Goal: Understand process/instructions

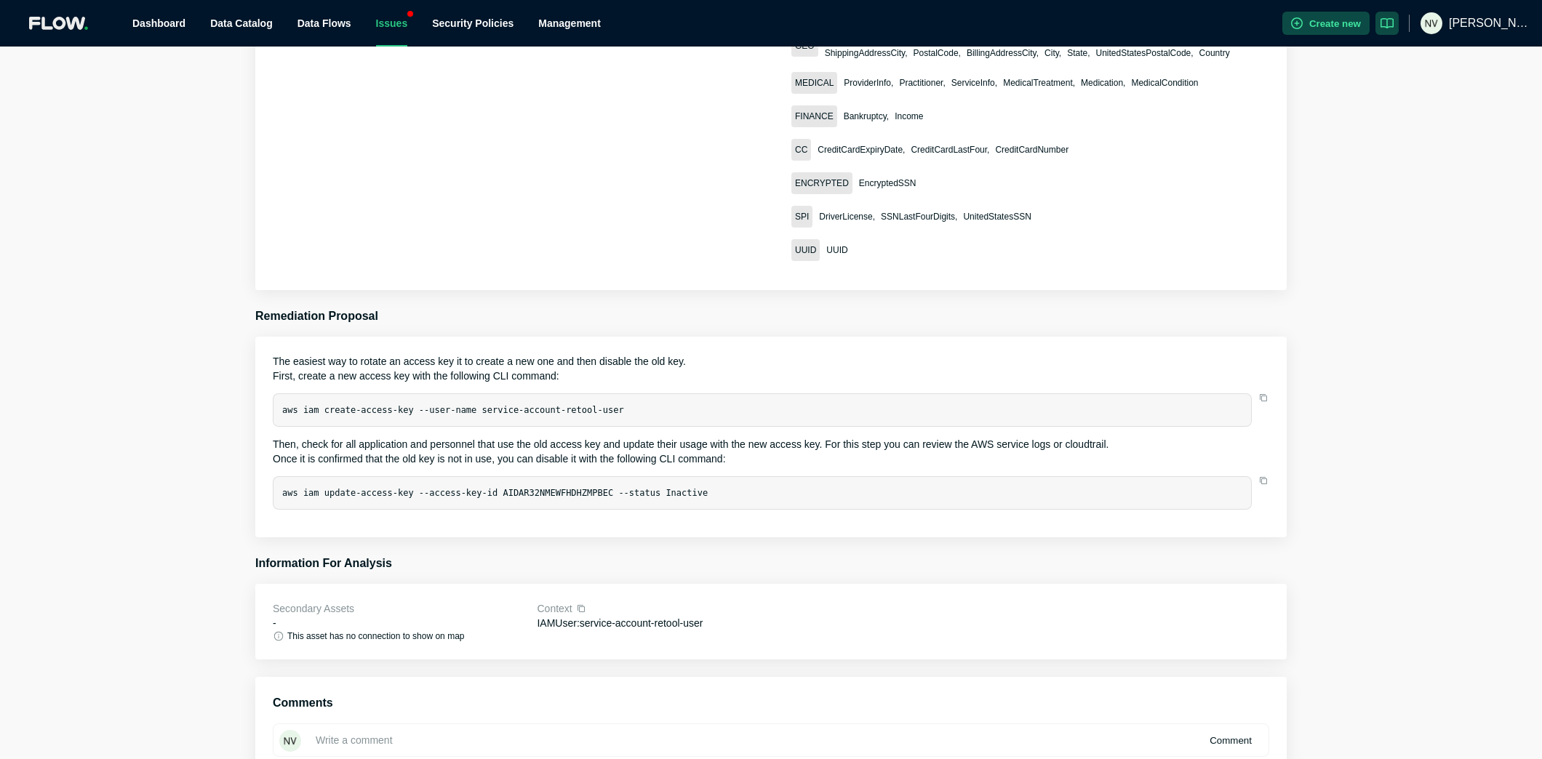
scroll to position [623, 0]
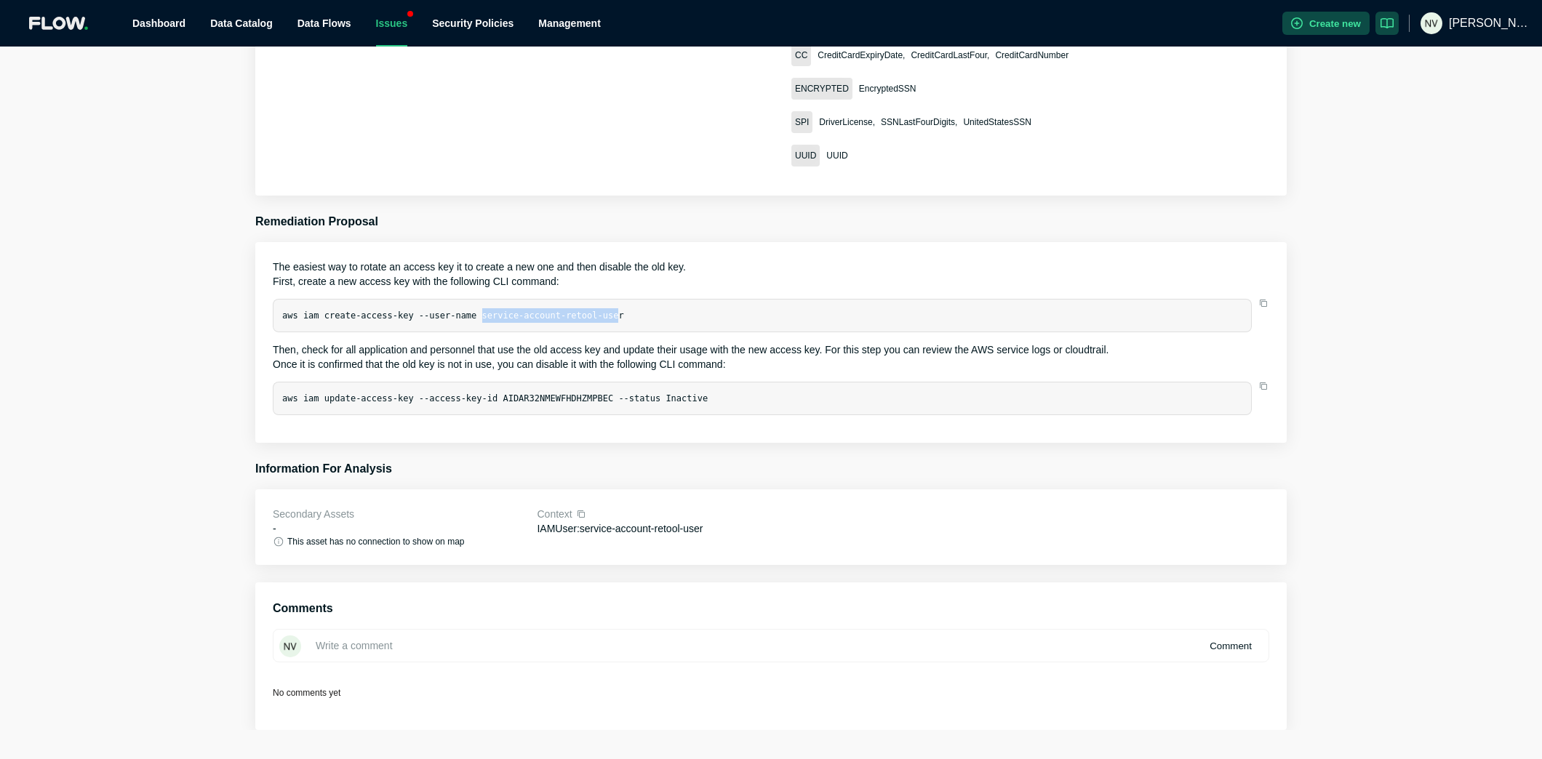
drag, startPoint x: 483, startPoint y: 299, endPoint x: 620, endPoint y: 301, distance: 136.8
click at [620, 311] on code "aws iam create-access-key --user-name service-account-retool-user" at bounding box center [453, 316] width 342 height 10
click at [577, 311] on code "aws iam create-access-key --user-name service-account-retool-user" at bounding box center [453, 316] width 342 height 10
click at [616, 311] on code "aws iam create-access-key --user-name service-account-retool-user" at bounding box center [453, 316] width 342 height 10
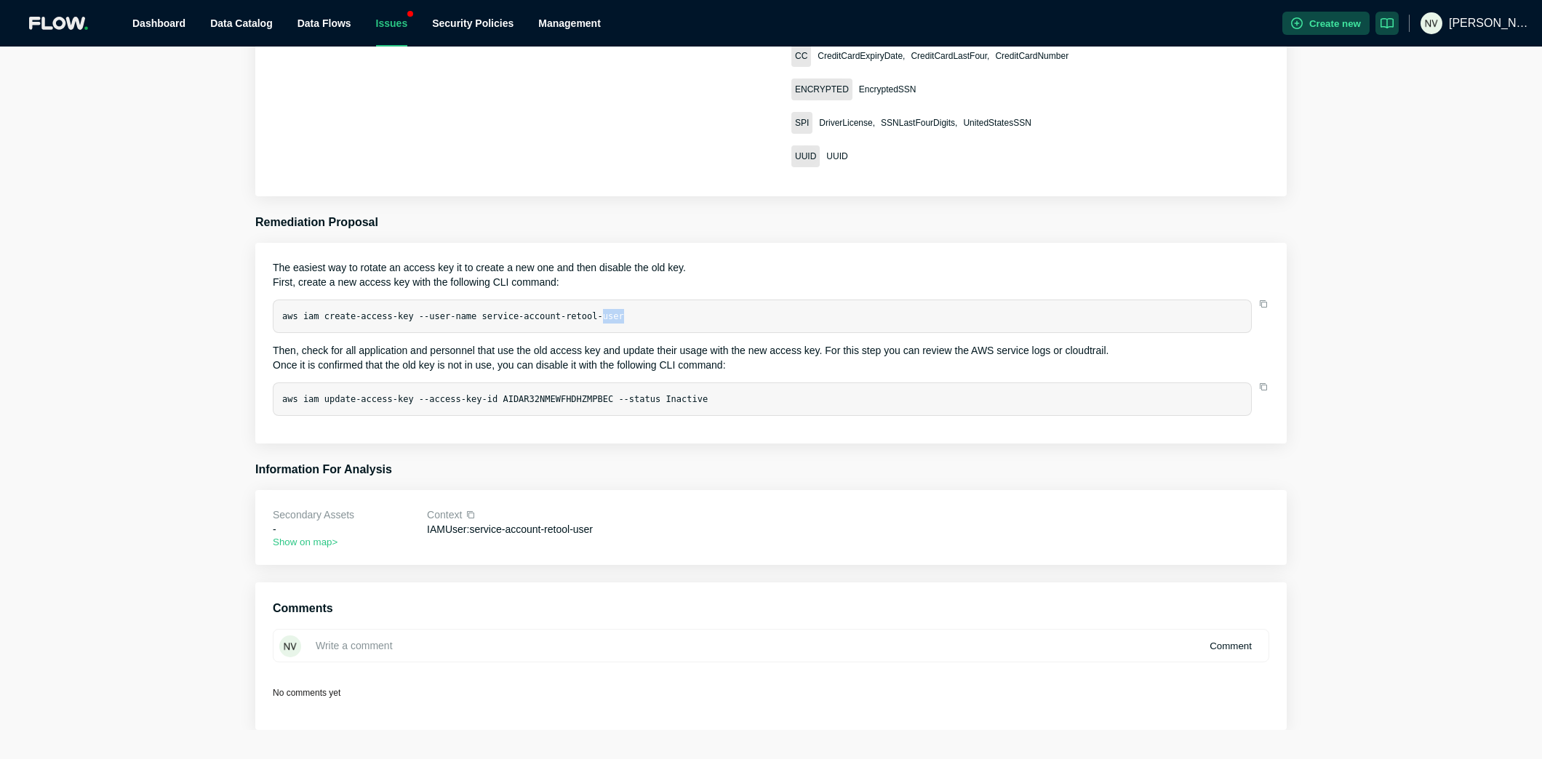
click at [616, 311] on code "aws iam create-access-key --user-name service-account-retool-user" at bounding box center [453, 316] width 342 height 10
click at [632, 302] on div "aws iam create-access-key --user-name service-account-retool-user" at bounding box center [762, 316] width 979 height 33
drag, startPoint x: 632, startPoint y: 302, endPoint x: 492, endPoint y: 301, distance: 139.7
click at [492, 301] on div "aws iam create-access-key --user-name service-account-retool-user" at bounding box center [762, 316] width 979 height 33
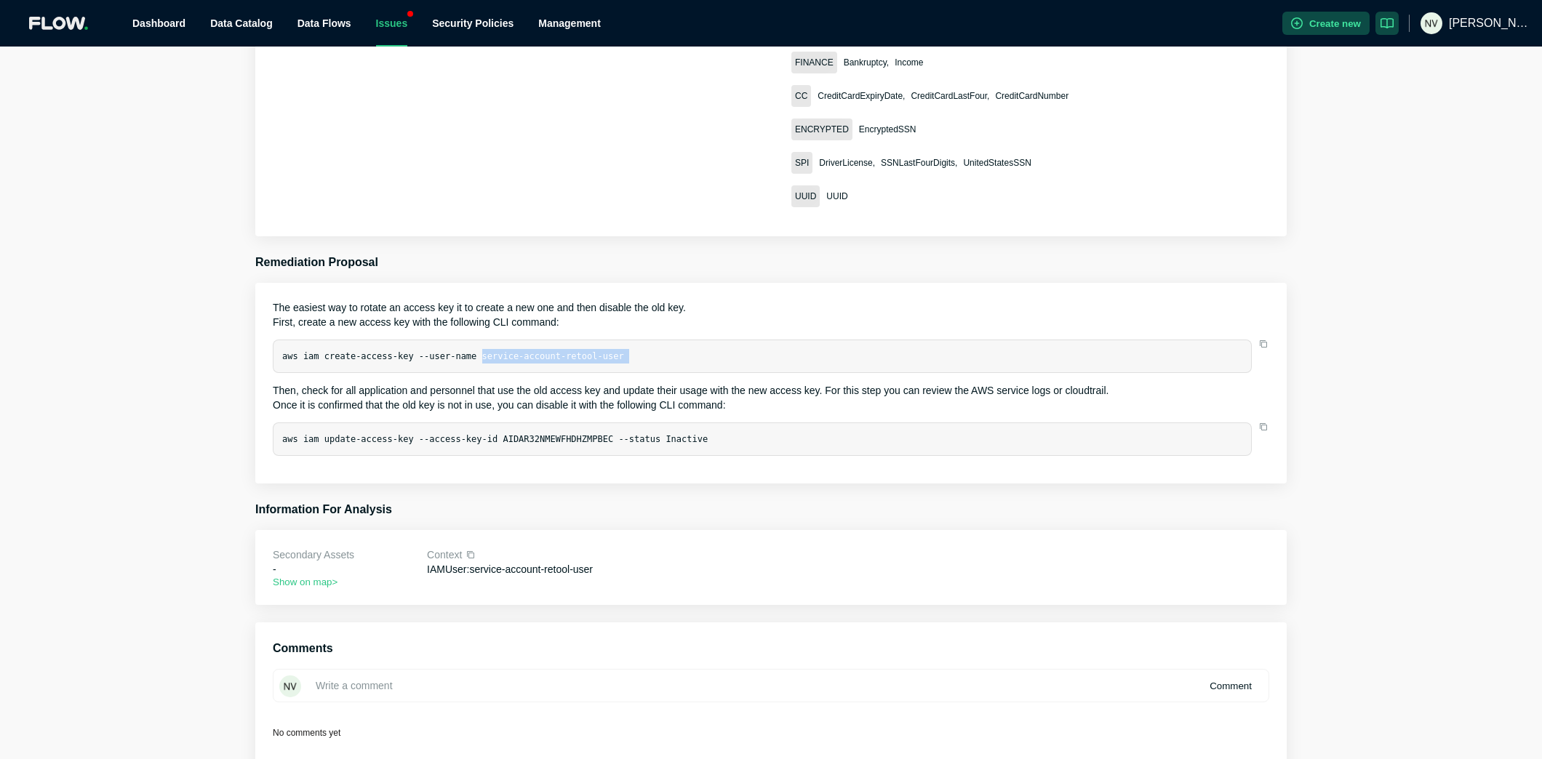
scroll to position [624, 0]
